Goal: Information Seeking & Learning: Find specific fact

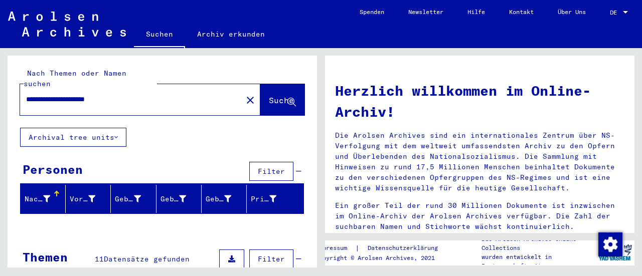
click at [618, 13] on span "DE" at bounding box center [615, 12] width 11 height 7
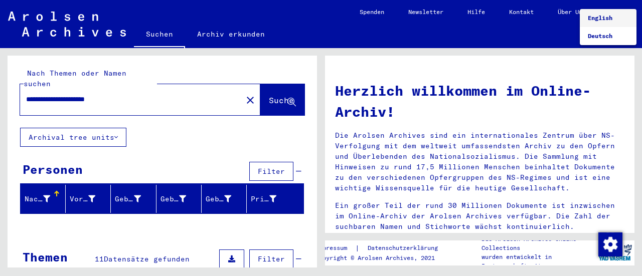
click at [603, 20] on span "English" at bounding box center [600, 18] width 25 height 8
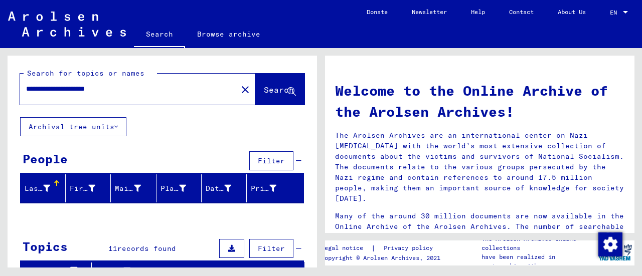
click at [619, 15] on div "EN" at bounding box center [615, 12] width 11 height 7
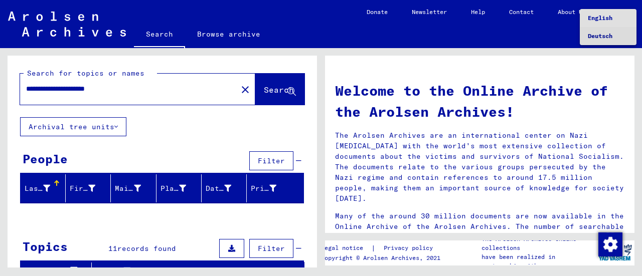
click at [606, 37] on span "Deutsch" at bounding box center [600, 36] width 25 height 8
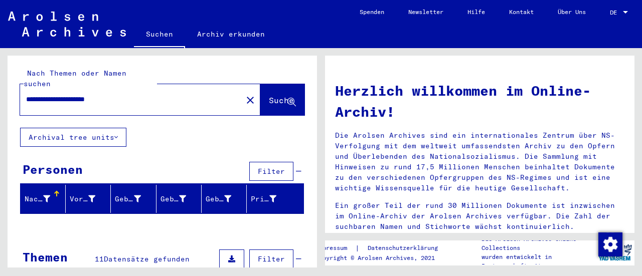
click at [625, 12] on div at bounding box center [625, 12] width 5 height 3
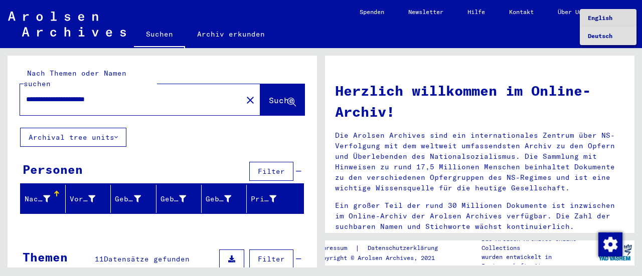
click at [607, 20] on span "English" at bounding box center [600, 18] width 25 height 8
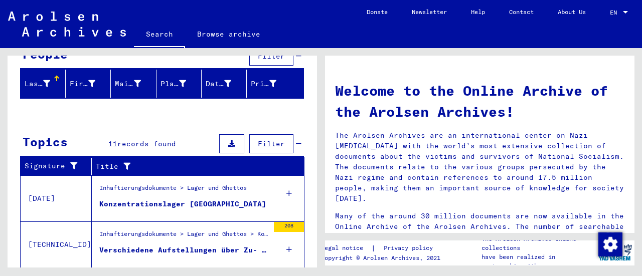
scroll to position [107, 0]
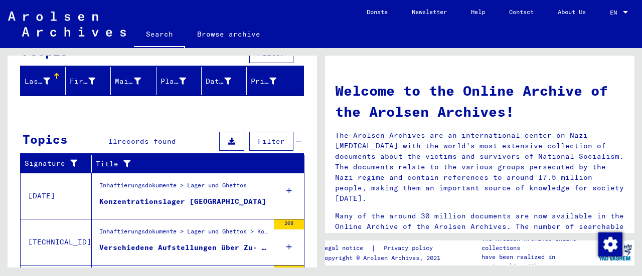
click at [620, 14] on div "EN" at bounding box center [615, 12] width 11 height 7
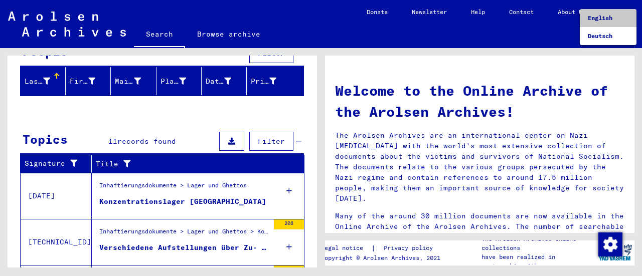
click at [603, 18] on span "English" at bounding box center [600, 18] width 25 height 8
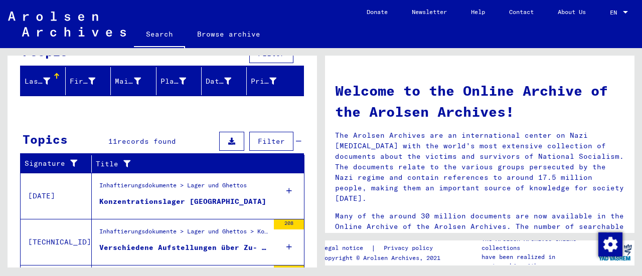
click at [625, 12] on div at bounding box center [625, 12] width 5 height 3
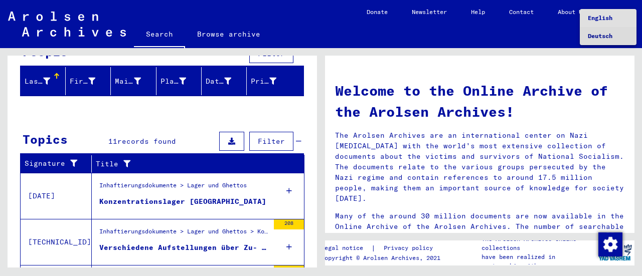
click at [599, 39] on span "Deutsch" at bounding box center [600, 36] width 25 height 8
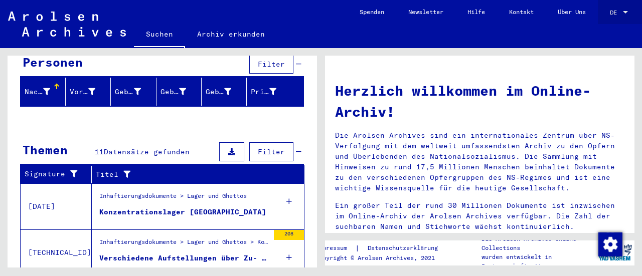
click at [624, 12] on div at bounding box center [625, 12] width 5 height 3
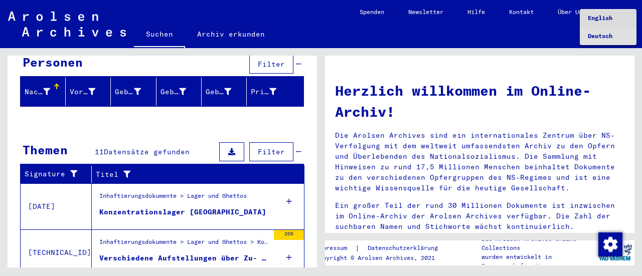
click at [603, 19] on span "English" at bounding box center [600, 18] width 25 height 8
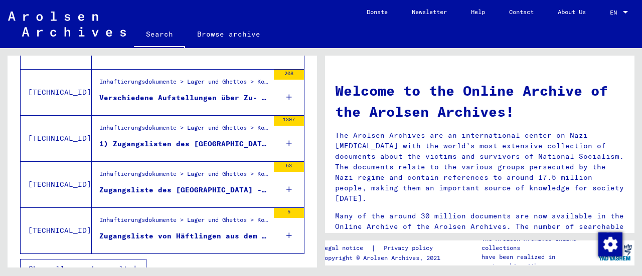
scroll to position [269, 0]
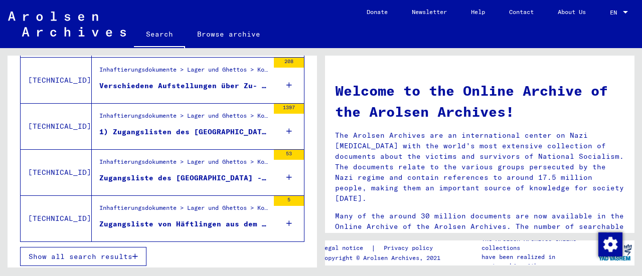
click at [124, 252] on span "Show all search results" at bounding box center [81, 256] width 104 height 9
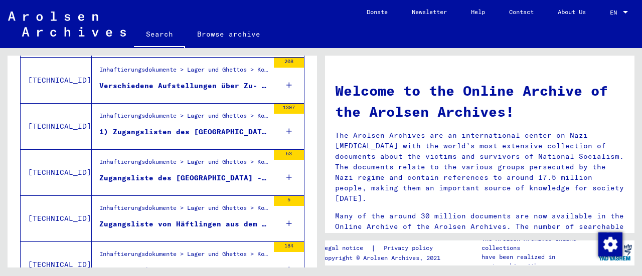
scroll to position [241, 0]
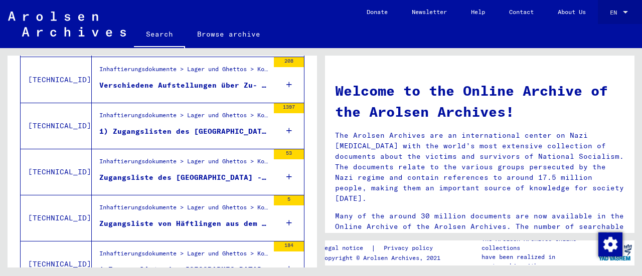
click at [616, 13] on mat-select-trigger "EN" at bounding box center [613, 13] width 7 height 8
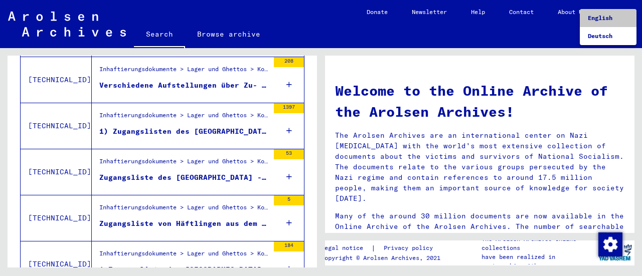
click at [608, 17] on span "English" at bounding box center [600, 18] width 25 height 8
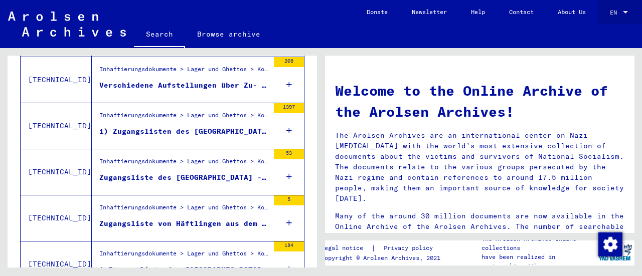
click at [618, 11] on div "EN" at bounding box center [615, 12] width 11 height 7
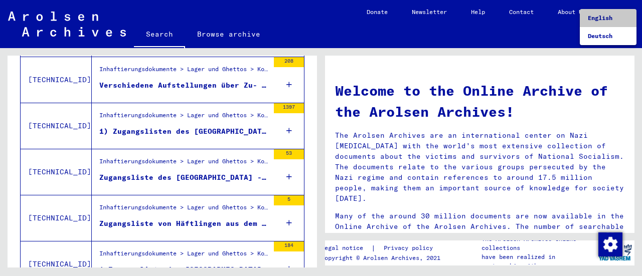
click at [607, 17] on span "English" at bounding box center [600, 18] width 25 height 8
